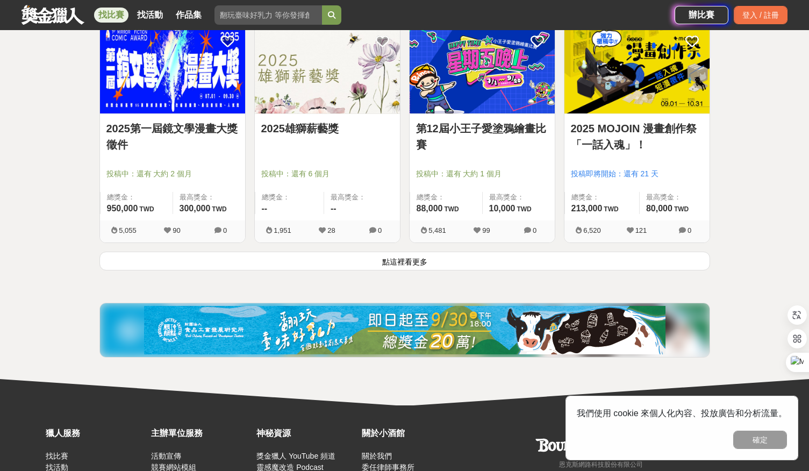
scroll to position [1404, 0]
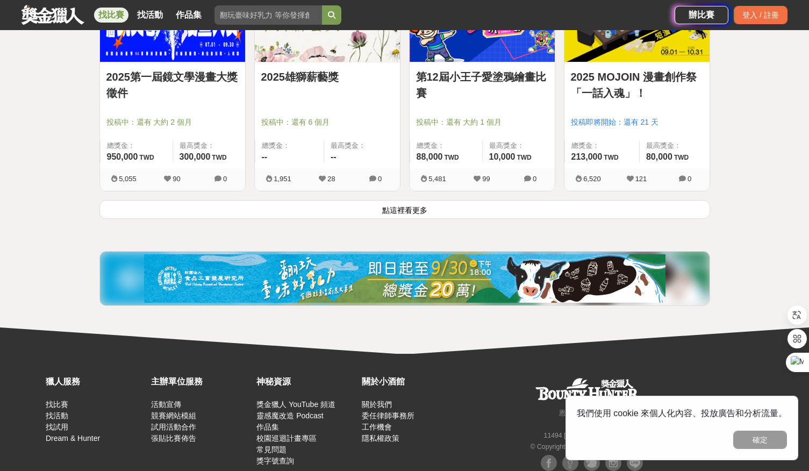
click at [364, 207] on button "點這裡看更多" at bounding box center [404, 209] width 610 height 19
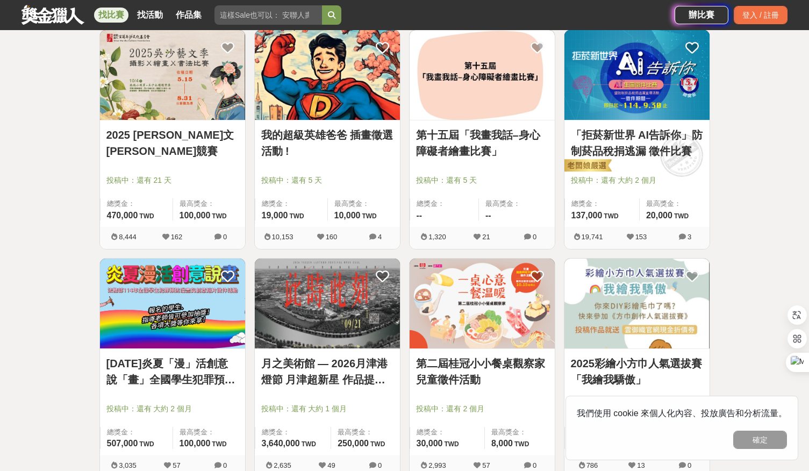
scroll to position [1803, 0]
click at [337, 315] on img at bounding box center [327, 303] width 145 height 90
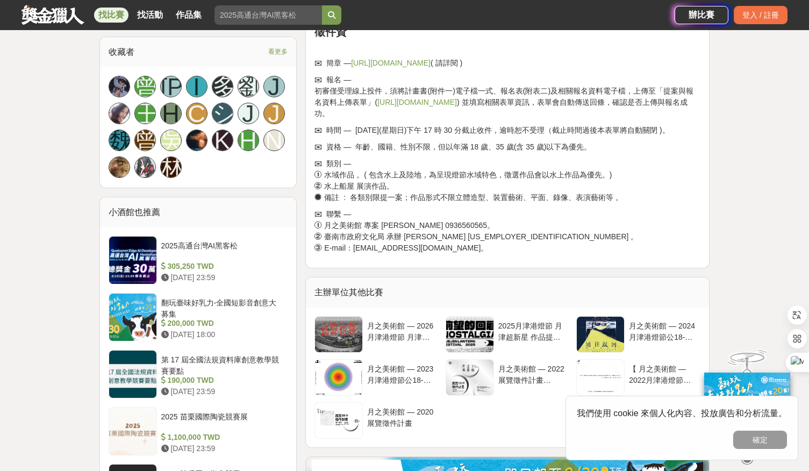
scroll to position [682, 0]
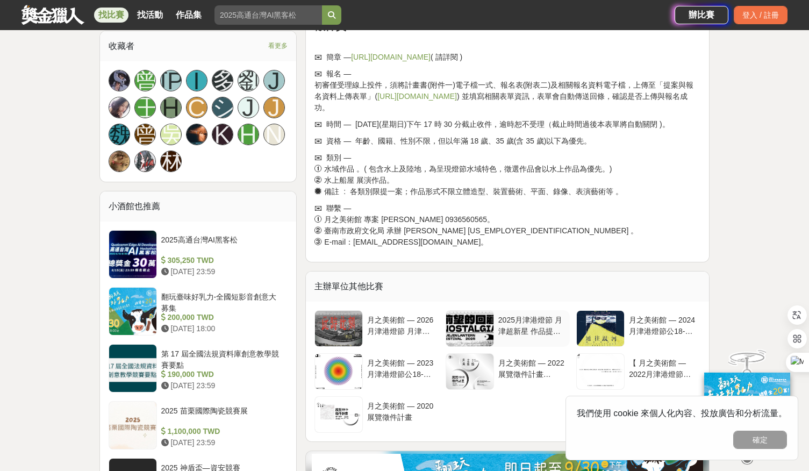
click at [475, 332] on div at bounding box center [469, 328] width 47 height 35
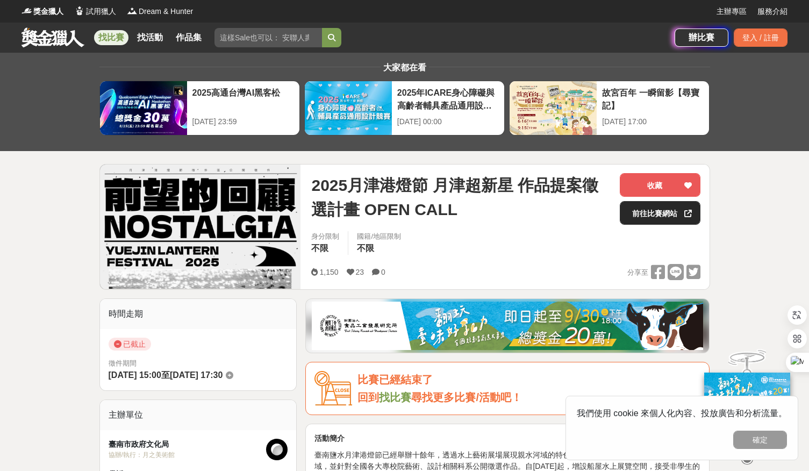
click at [661, 214] on link "前往比賽網站" at bounding box center [659, 213] width 81 height 24
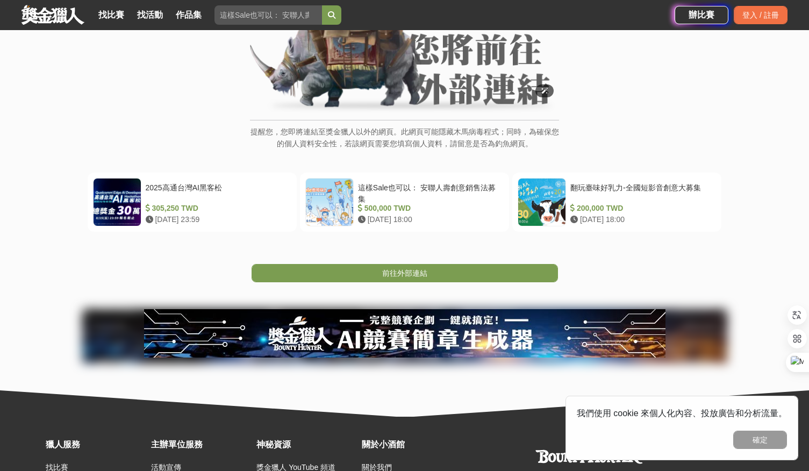
scroll to position [114, 0]
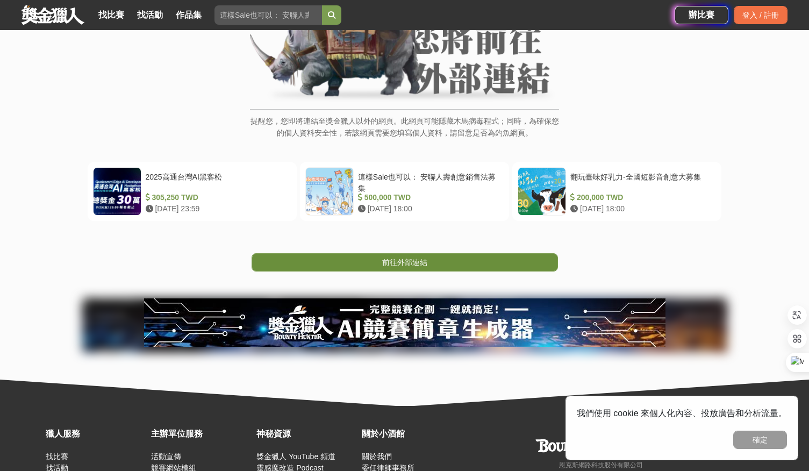
click at [489, 260] on link "前往外部連結" at bounding box center [404, 262] width 306 height 18
